Goal: Register for event/course

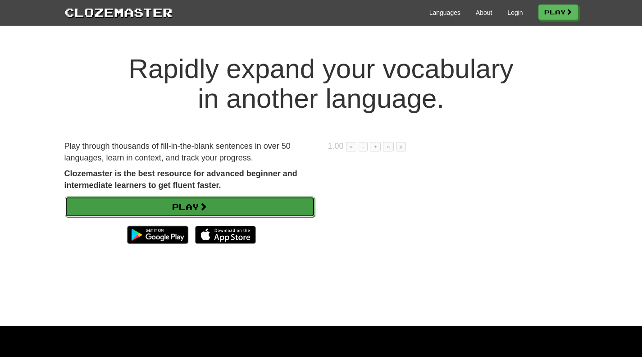
click at [224, 201] on link "Play" at bounding box center [190, 207] width 250 height 21
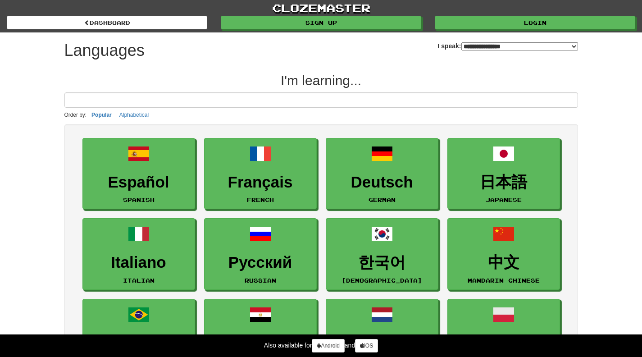
select select "*******"
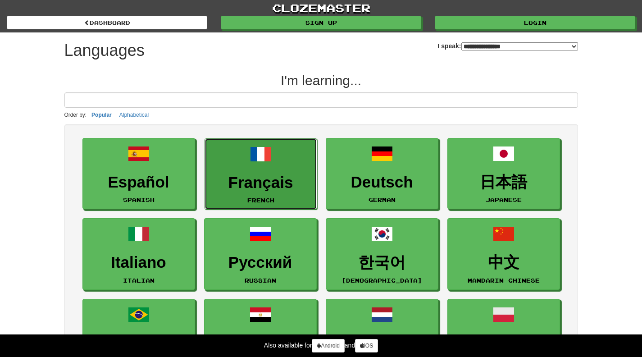
click at [261, 178] on h3 "Français" at bounding box center [261, 183] width 103 height 18
